Goal: Task Accomplishment & Management: Manage account settings

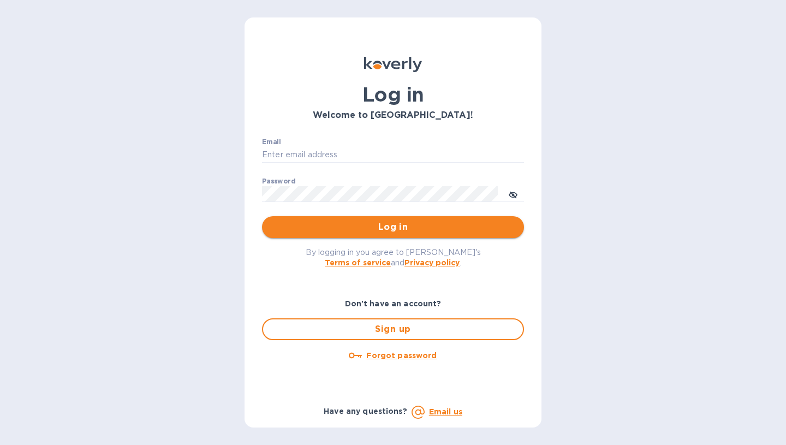
type input "sw@intercodist.com"
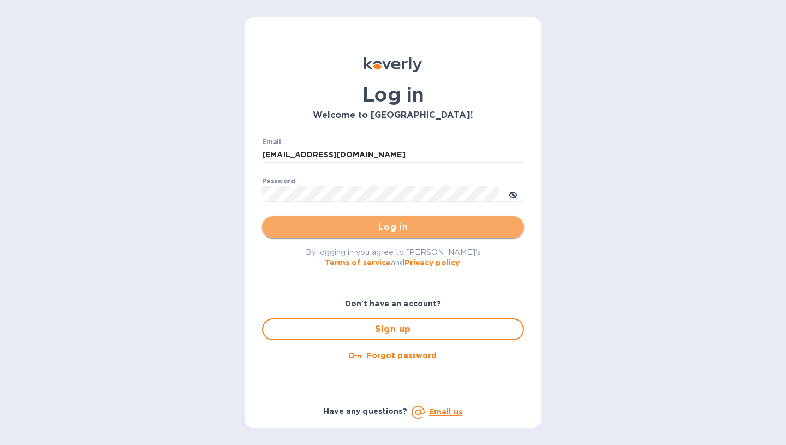
click at [503, 228] on span "Log in" at bounding box center [393, 227] width 245 height 13
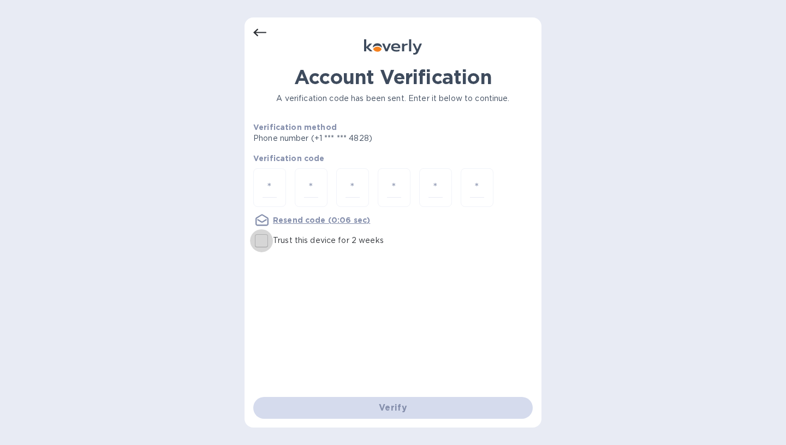
click at [261, 235] on input "Trust this device for 2 weeks" at bounding box center [261, 240] width 23 height 23
checkbox input "true"
click at [271, 181] on input "number" at bounding box center [270, 187] width 14 height 20
type input "4"
type input "6"
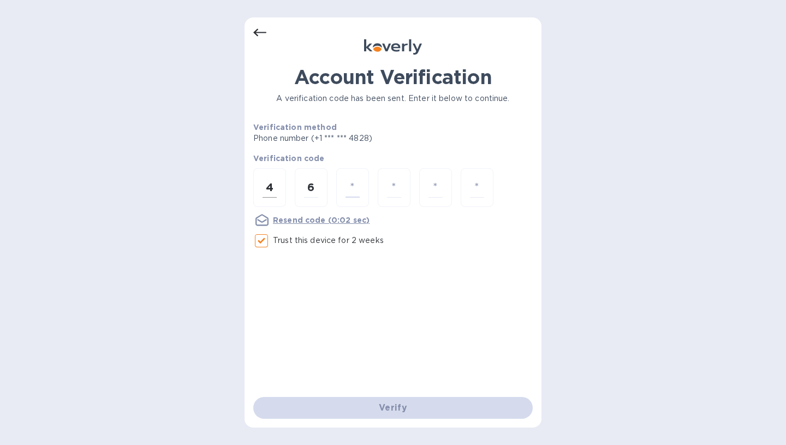
type input "3"
type input "4"
type input "7"
type input "2"
